Goal: Navigation & Orientation: Understand site structure

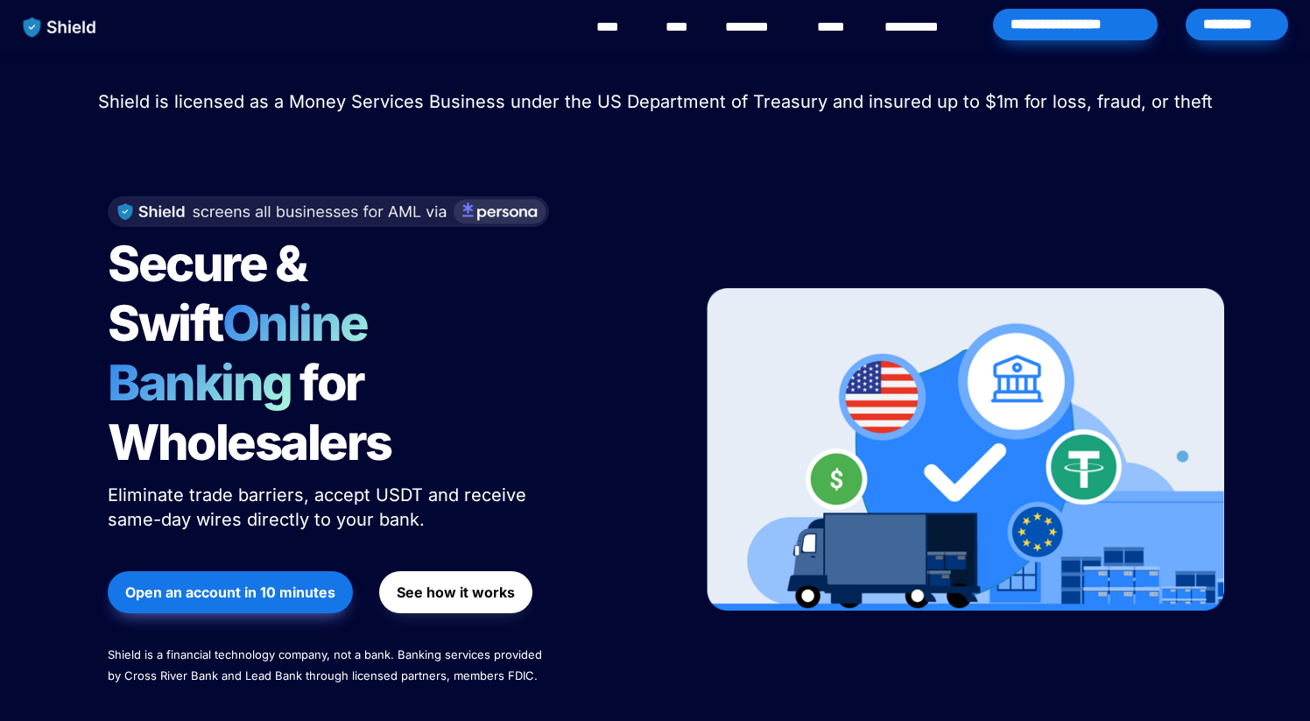
click at [1215, 28] on div "*********" at bounding box center [1237, 25] width 102 height 32
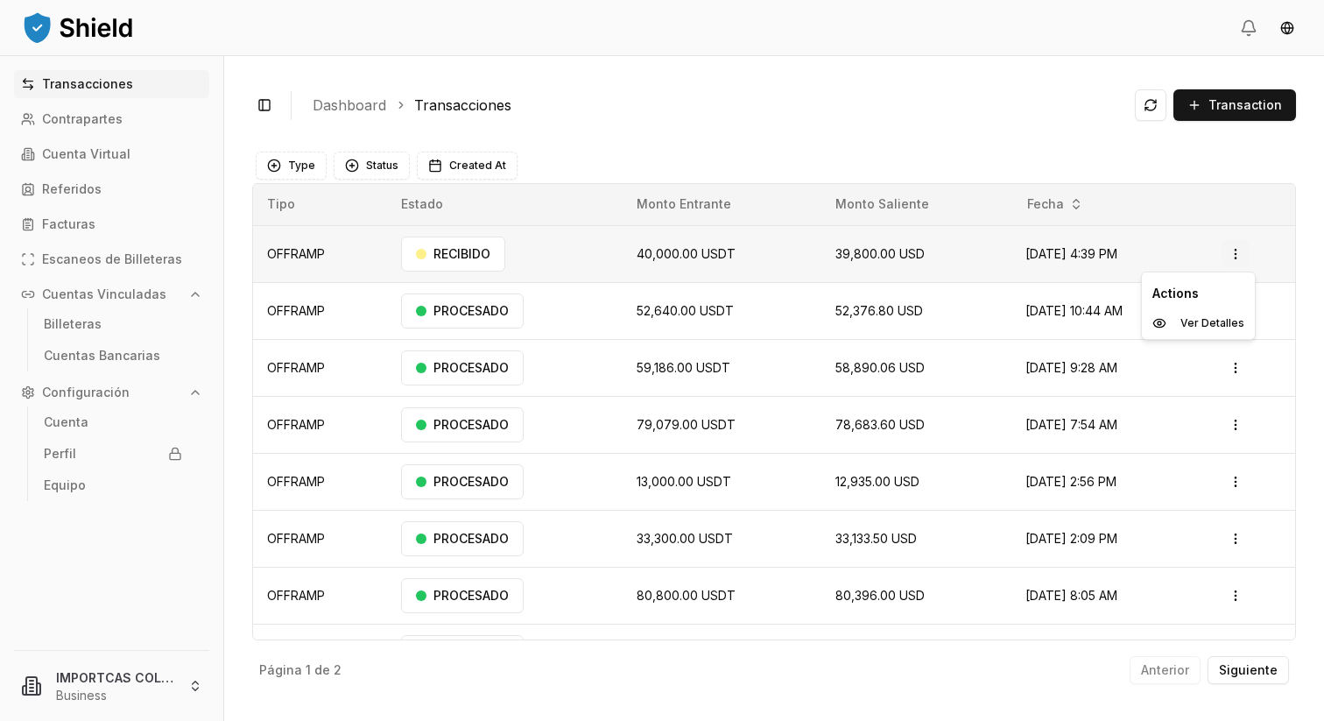
click at [1241, 253] on html "Transacciones Contrapartes Cuenta Virtual Referidos Facturas Escaneos de Billet…" at bounding box center [662, 360] width 1324 height 721
click at [1197, 321] on p "Ver Detalles" at bounding box center [1213, 323] width 64 height 11
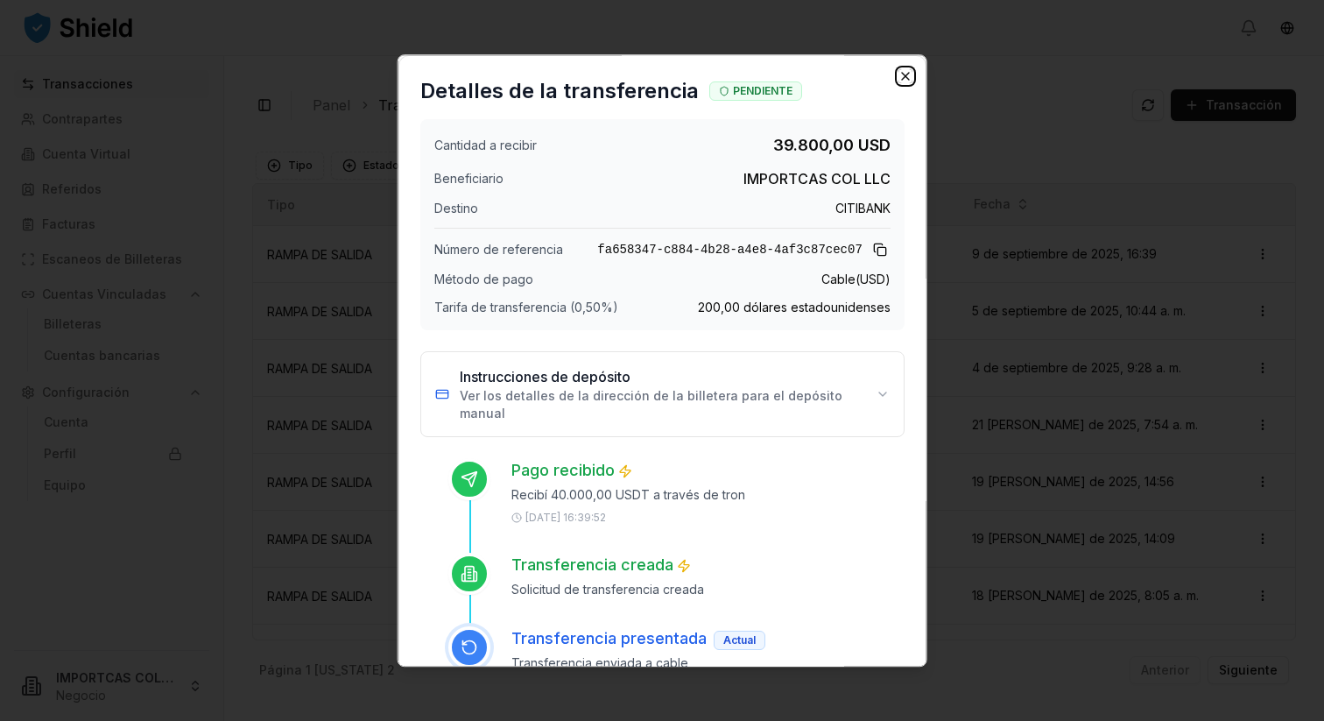
click at [906, 69] on icon "button" at bounding box center [905, 76] width 14 height 14
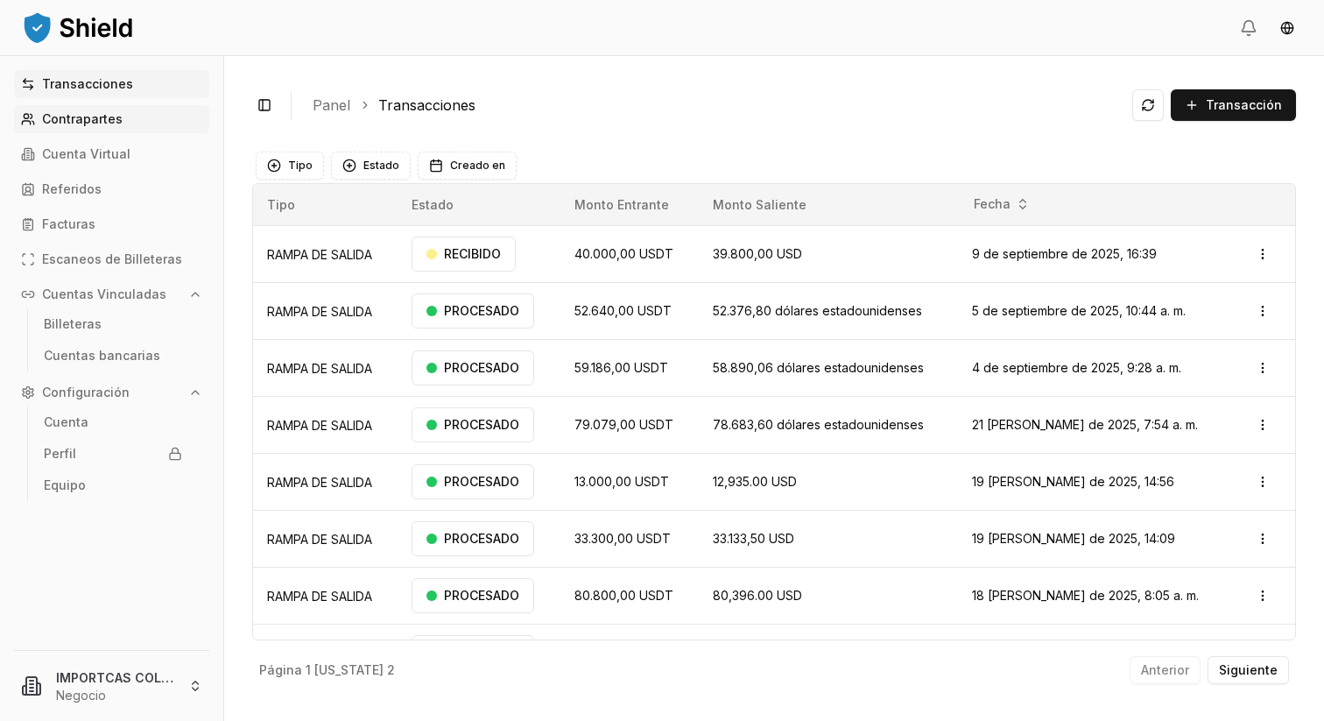
click at [82, 123] on font "Contrapartes" at bounding box center [82, 118] width 81 height 15
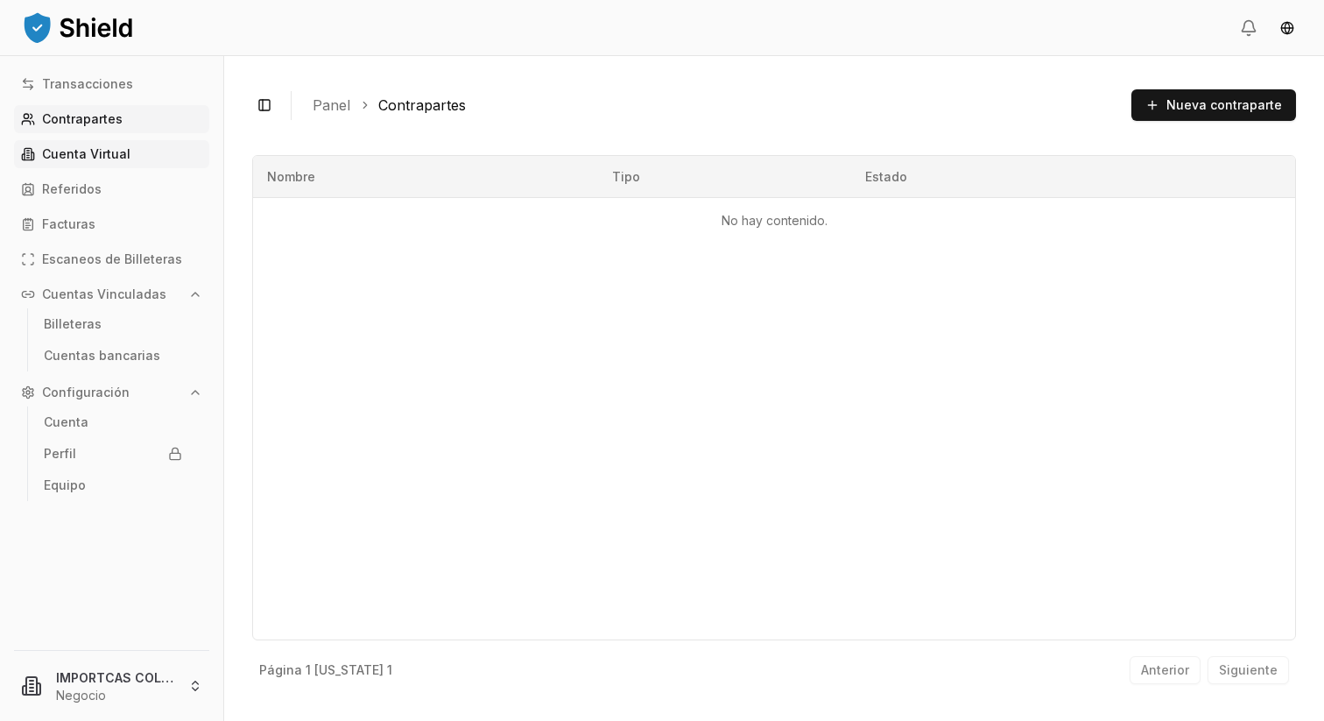
click at [74, 153] on font "Cuenta Virtual" at bounding box center [86, 153] width 88 height 15
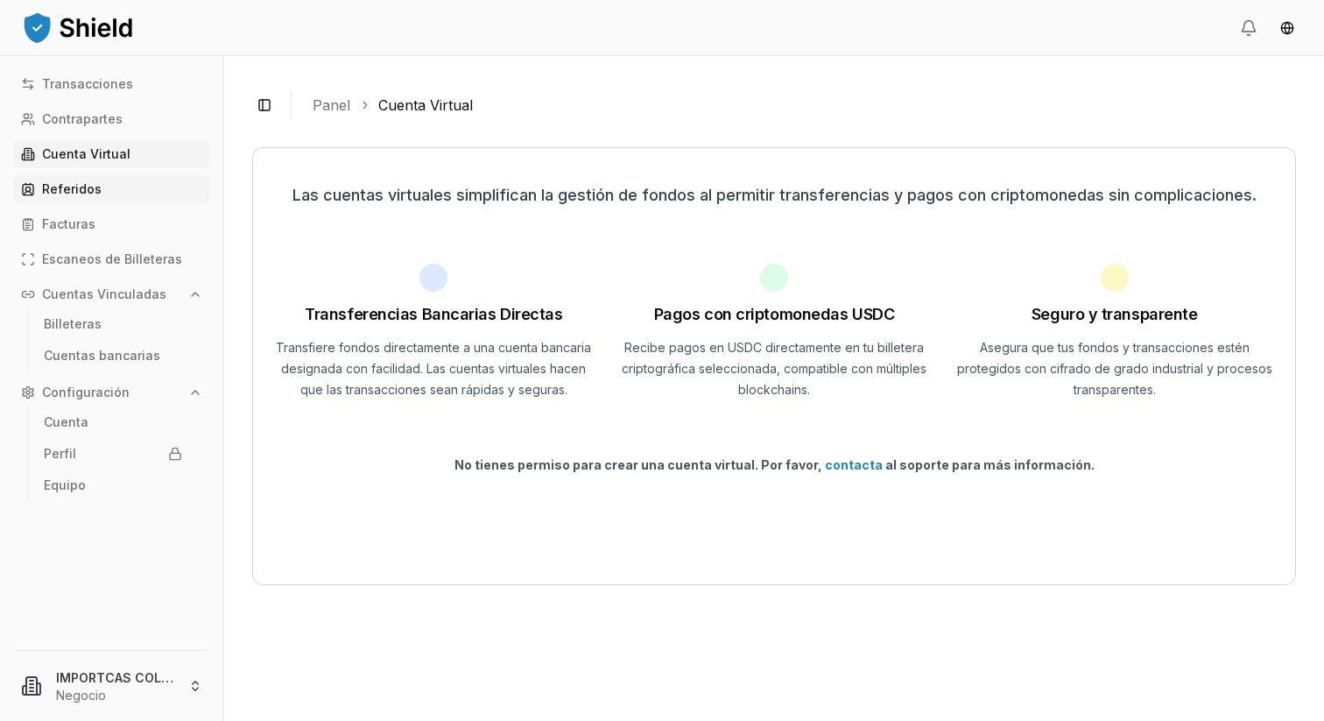
click at [77, 186] on font "Referidos" at bounding box center [72, 188] width 60 height 15
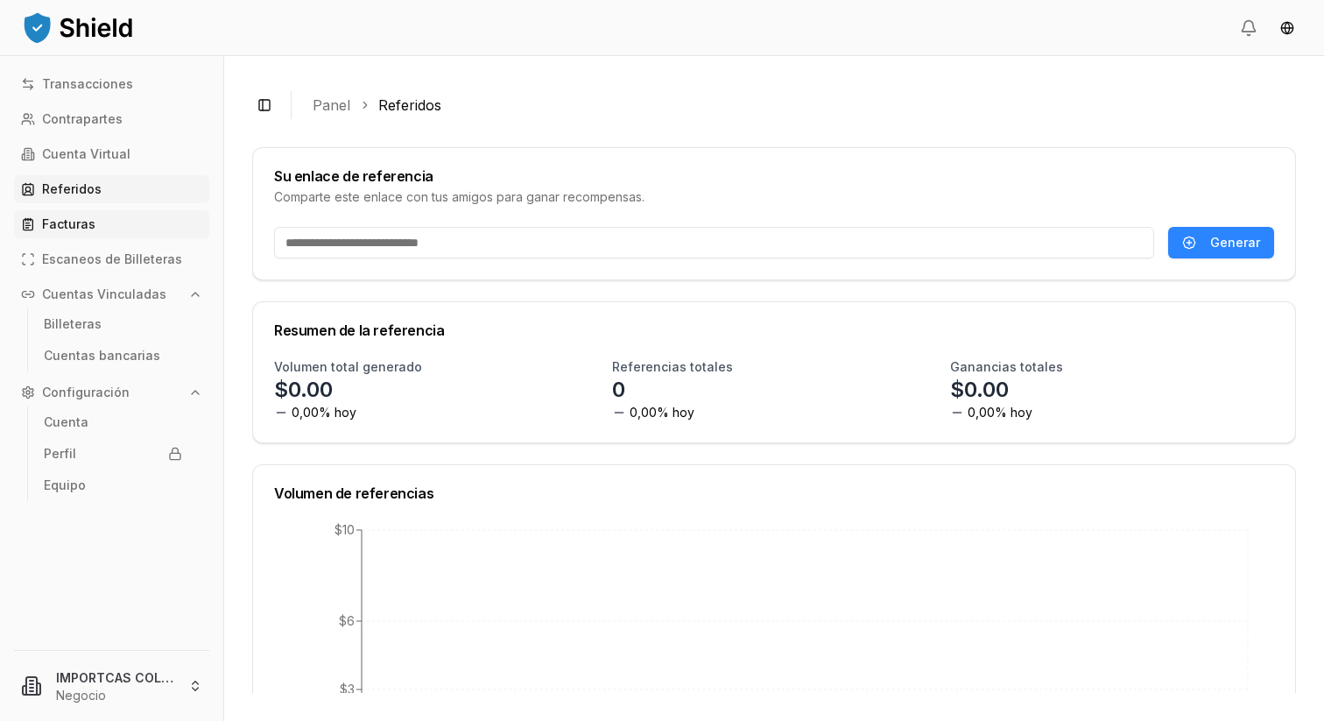
click at [57, 225] on font "Facturas" at bounding box center [68, 223] width 53 height 15
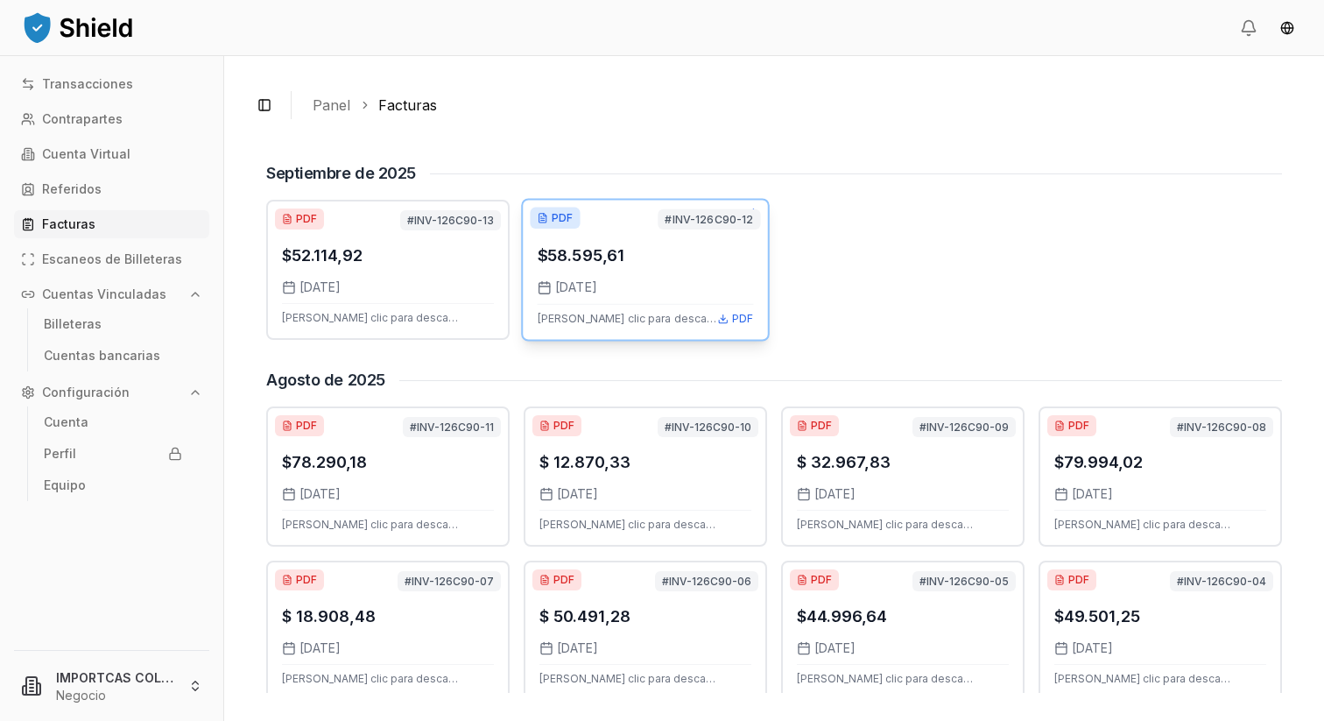
click at [701, 218] on font "#INV-126C90-12" at bounding box center [709, 219] width 88 height 13
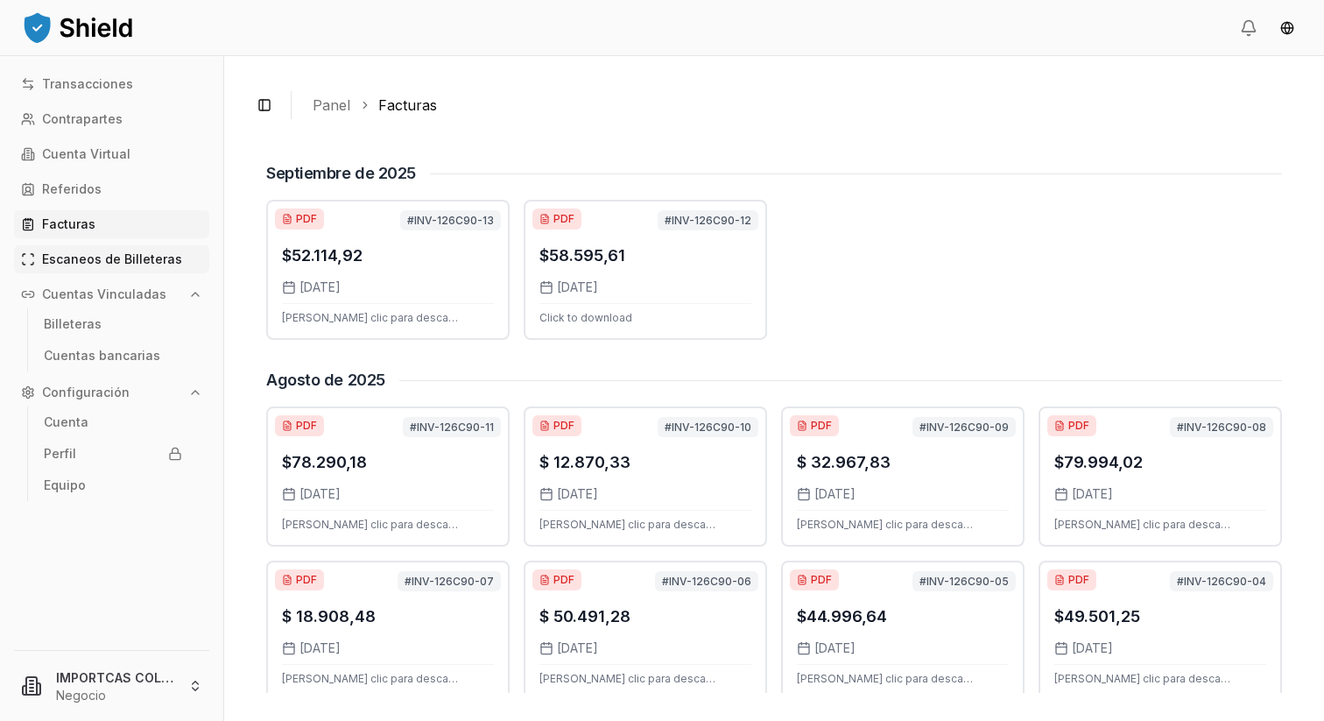
click at [105, 261] on font "Escaneos de Billeteras" at bounding box center [112, 258] width 140 height 15
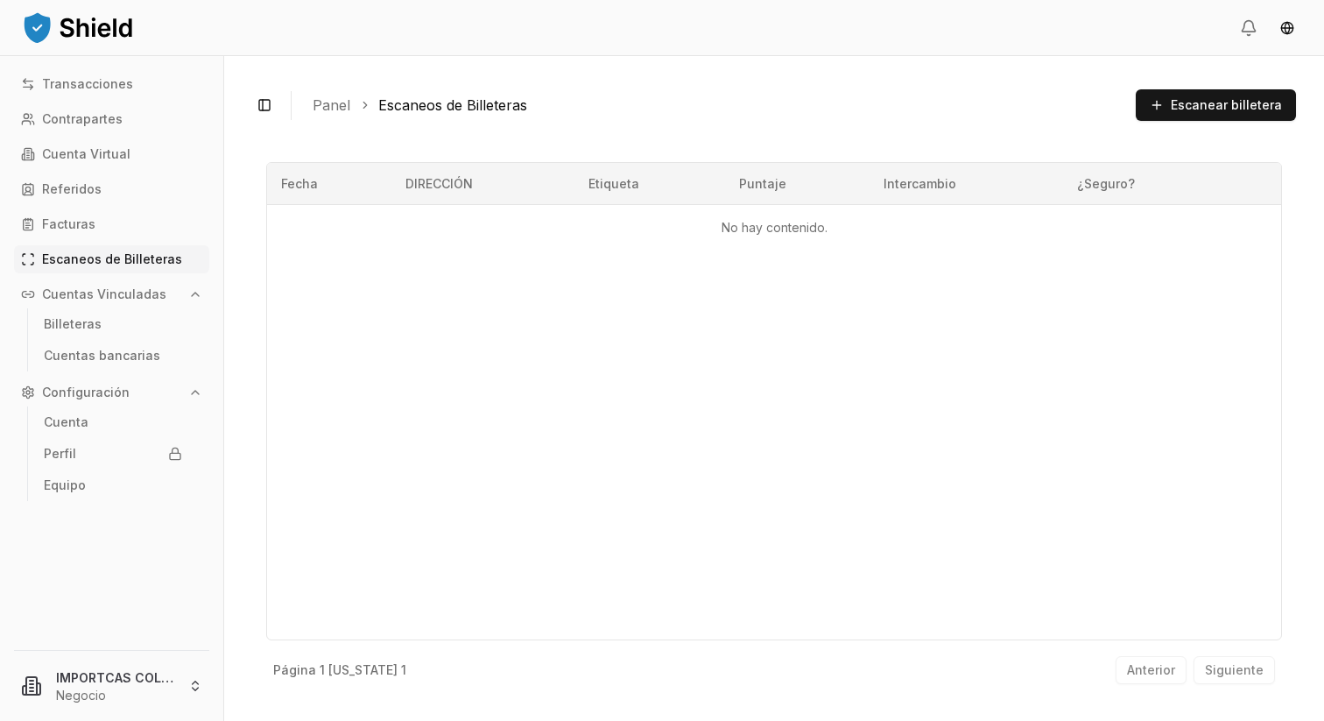
click at [103, 290] on font "Cuentas Vinculadas" at bounding box center [104, 293] width 124 height 15
click at [98, 320] on link "Billeteras" at bounding box center [113, 324] width 152 height 28
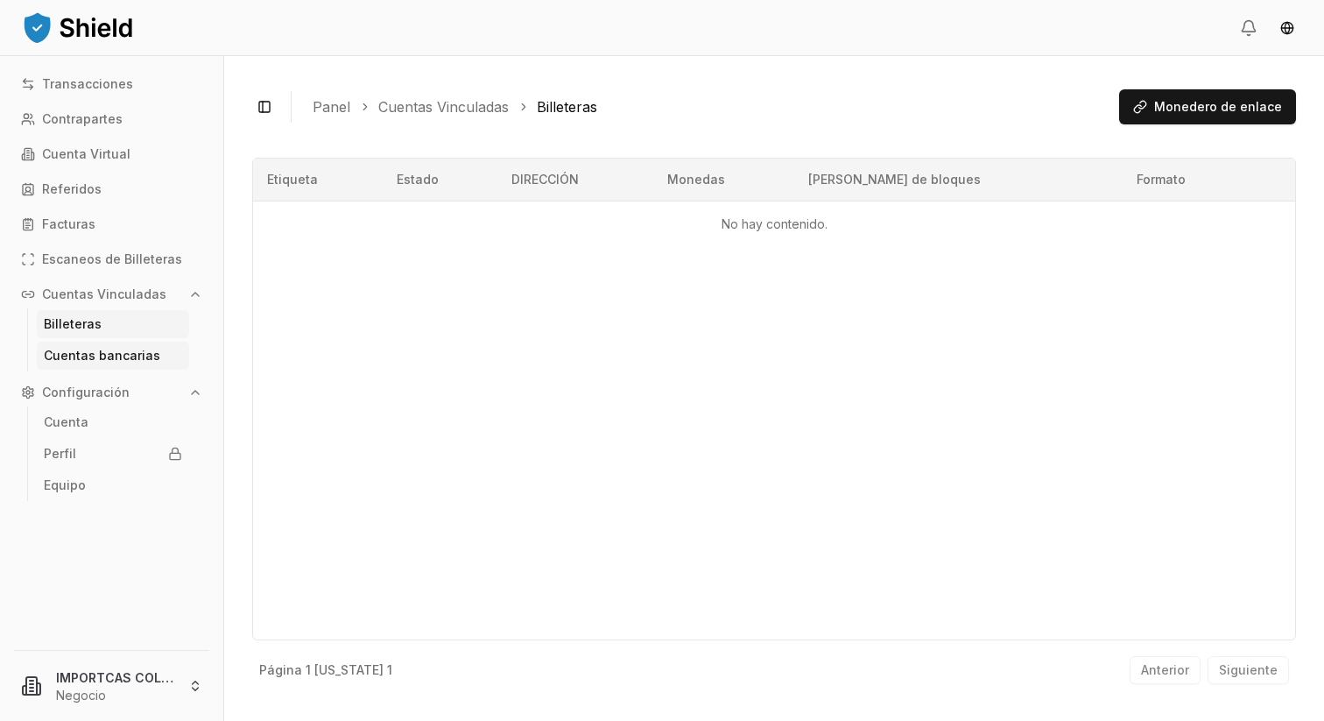
click at [122, 352] on font "Cuentas bancarias" at bounding box center [102, 355] width 116 height 15
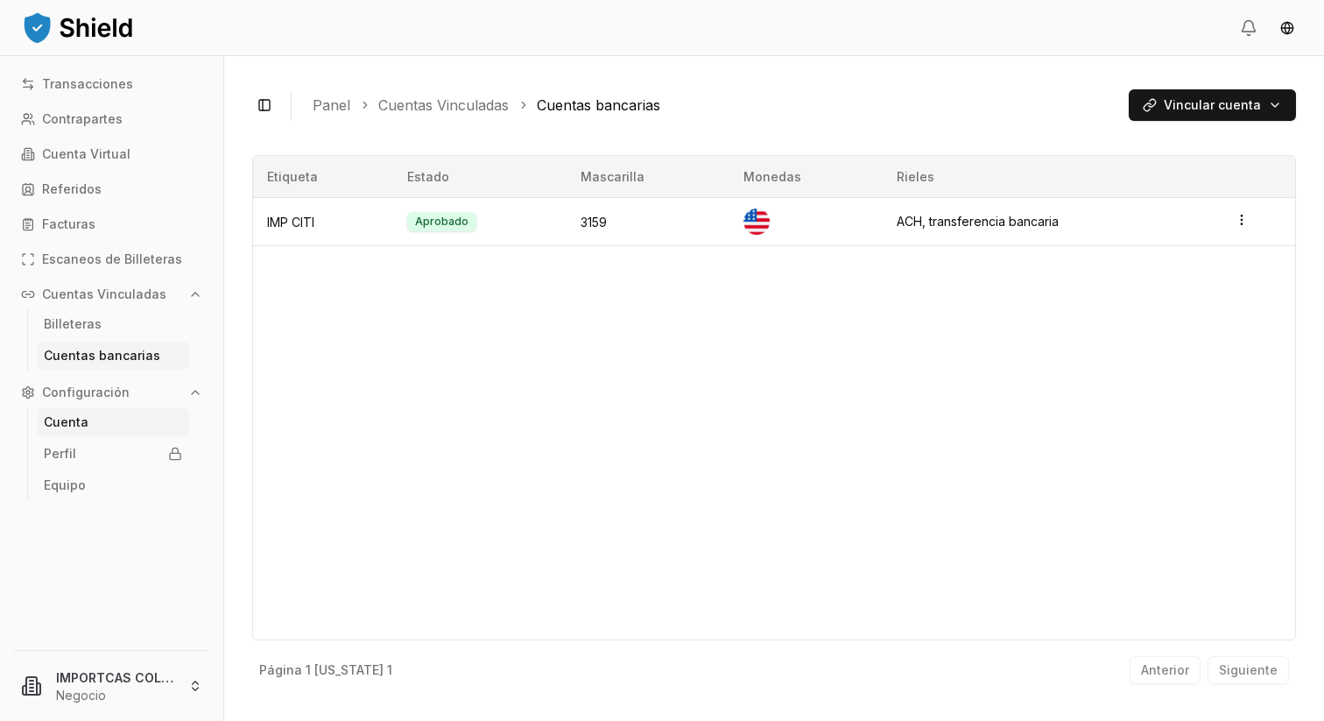
click at [94, 421] on link "Cuenta" at bounding box center [113, 422] width 152 height 28
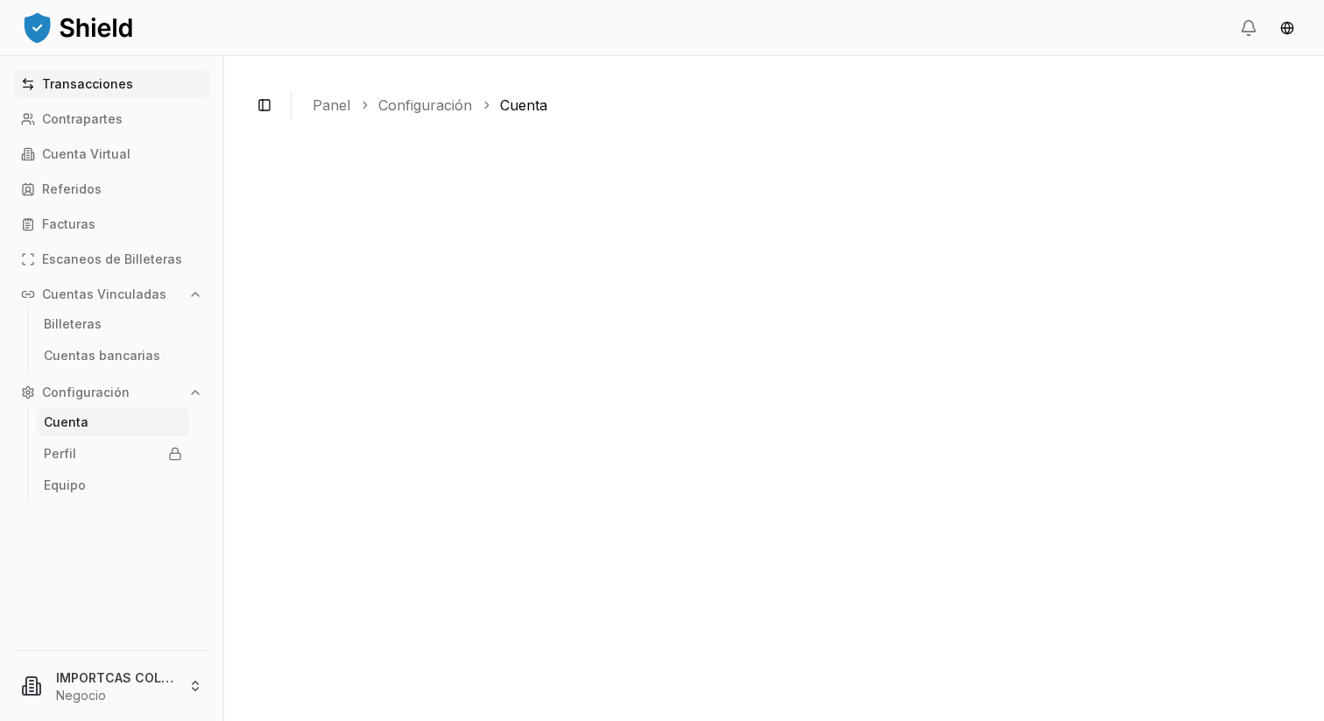
click at [95, 86] on font "Transacciones" at bounding box center [87, 83] width 91 height 15
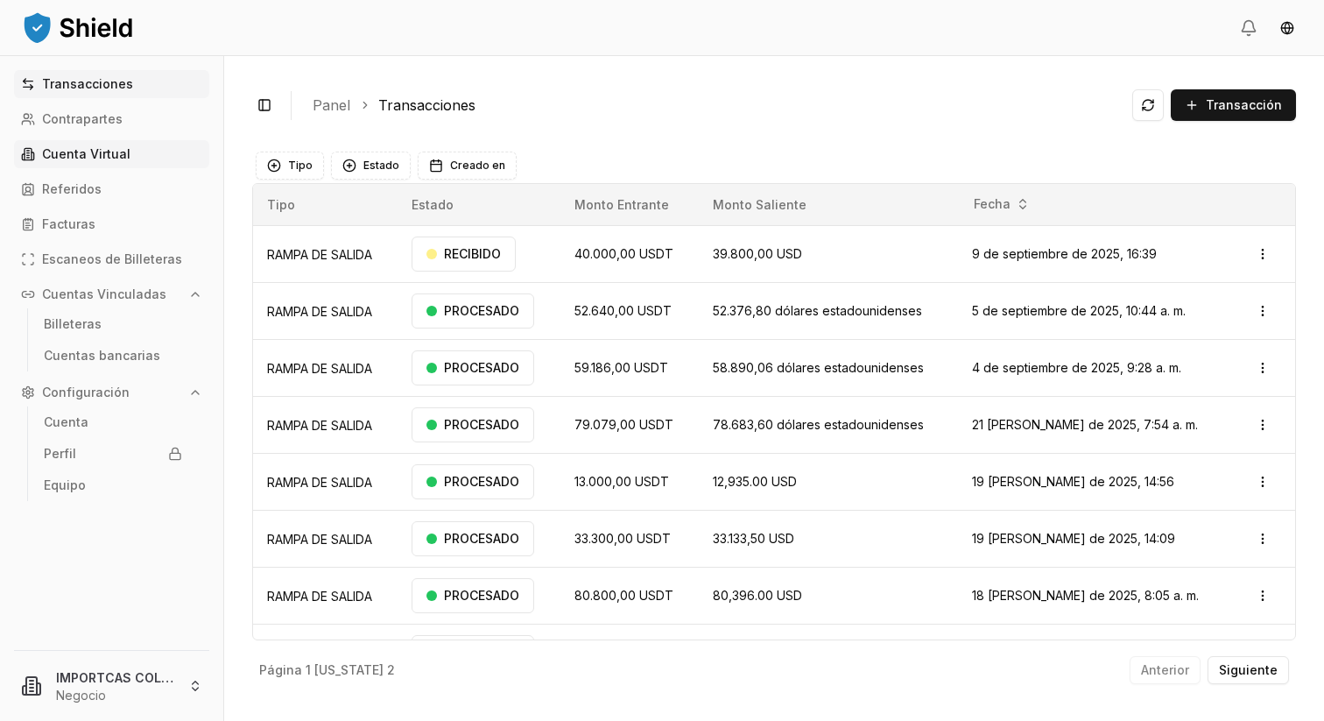
click at [102, 145] on link "Cuenta Virtual" at bounding box center [111, 154] width 195 height 28
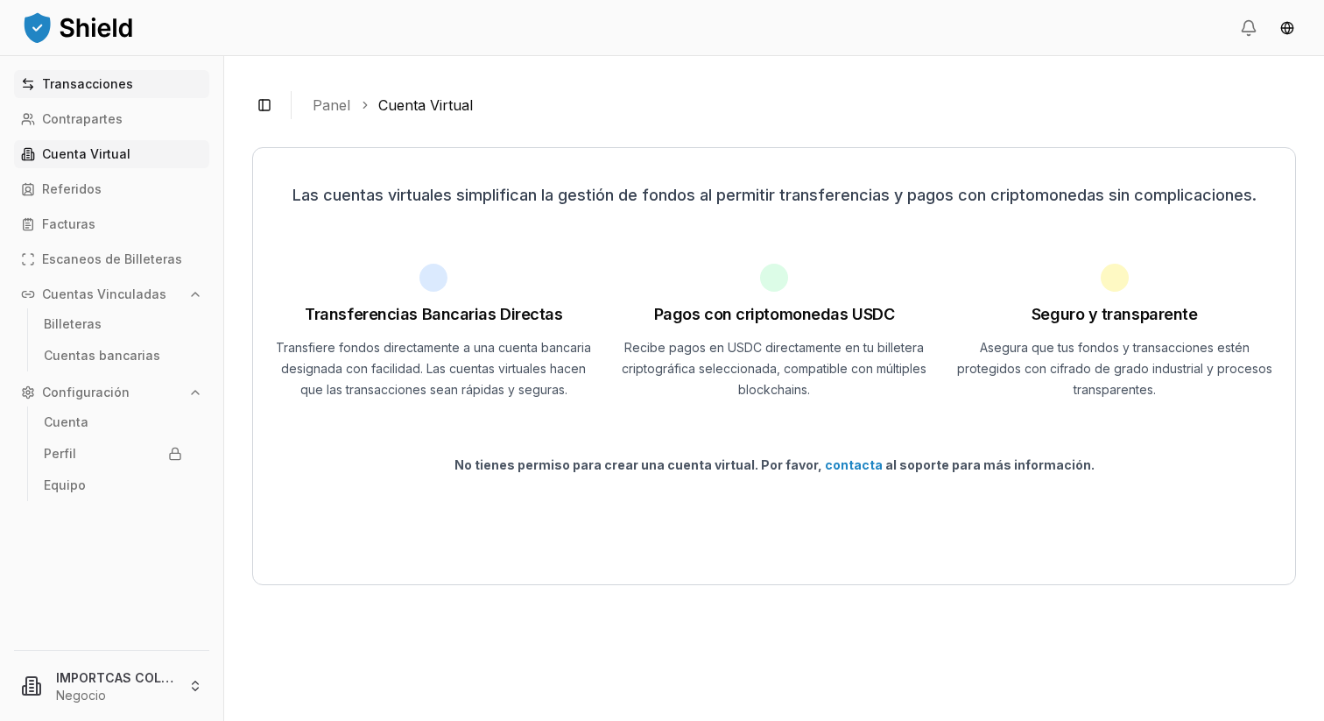
click at [99, 86] on font "Transacciones" at bounding box center [87, 83] width 91 height 15
